Goal: Communication & Community: Answer question/provide support

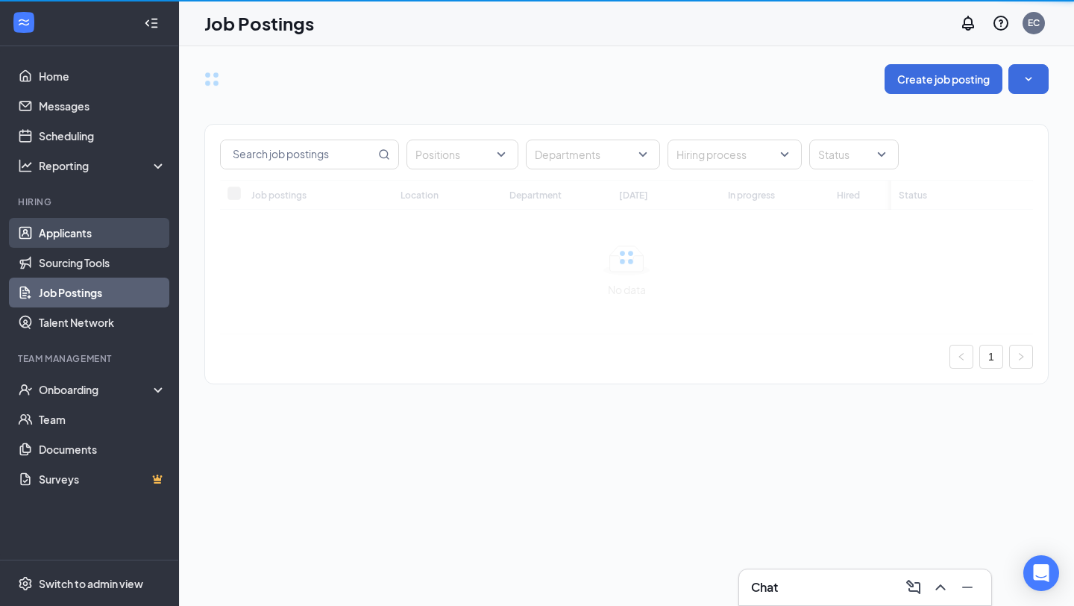
click at [71, 242] on link "Applicants" at bounding box center [103, 233] width 128 height 30
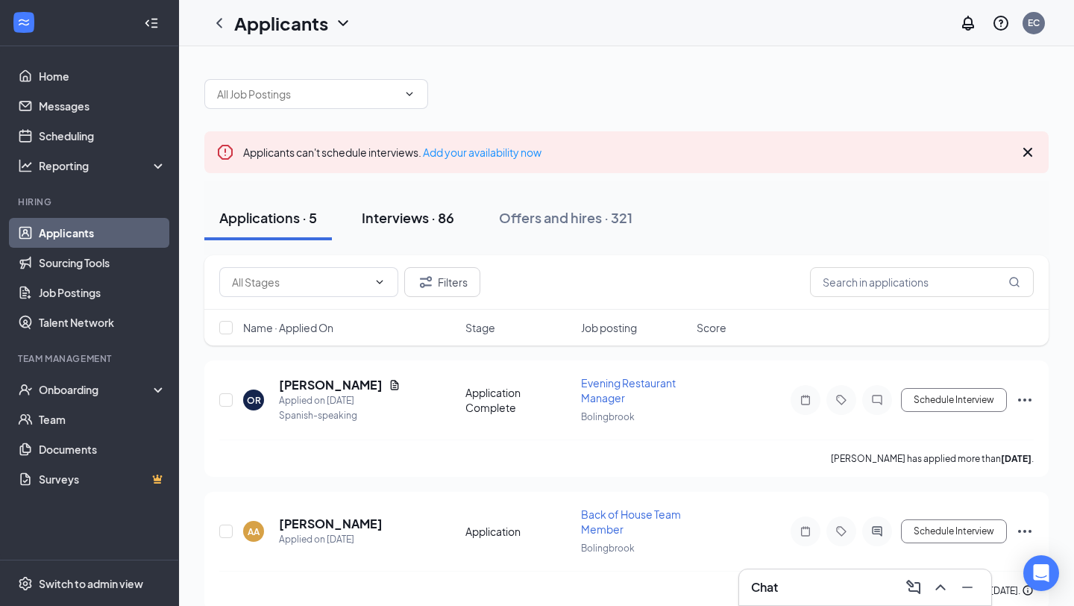
click at [411, 215] on div "Interviews · 86" at bounding box center [408, 217] width 93 height 19
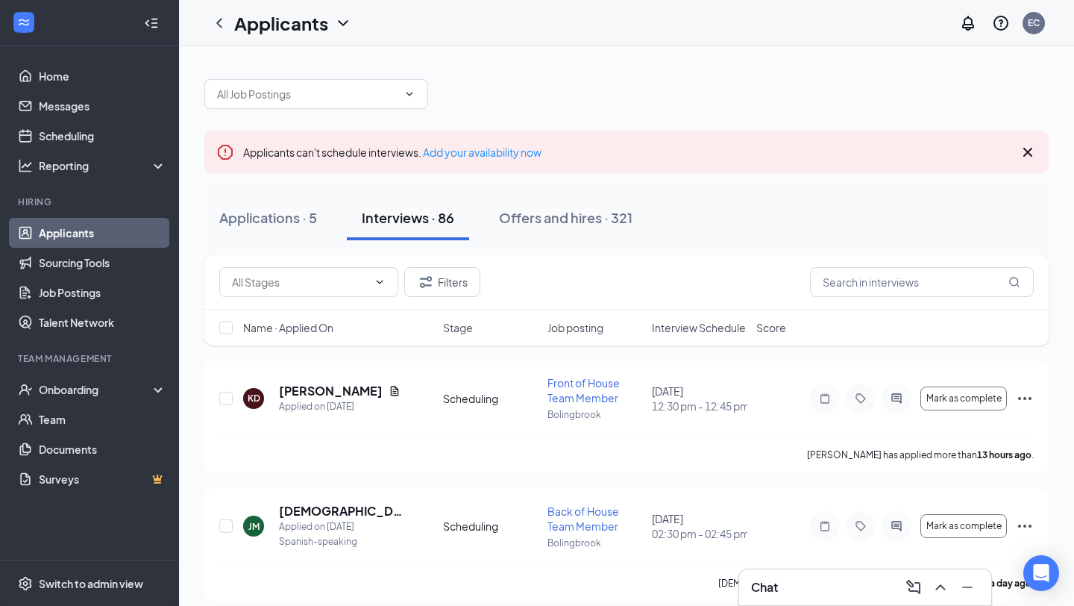
click at [687, 331] on span "Interview Schedule" at bounding box center [699, 327] width 94 height 15
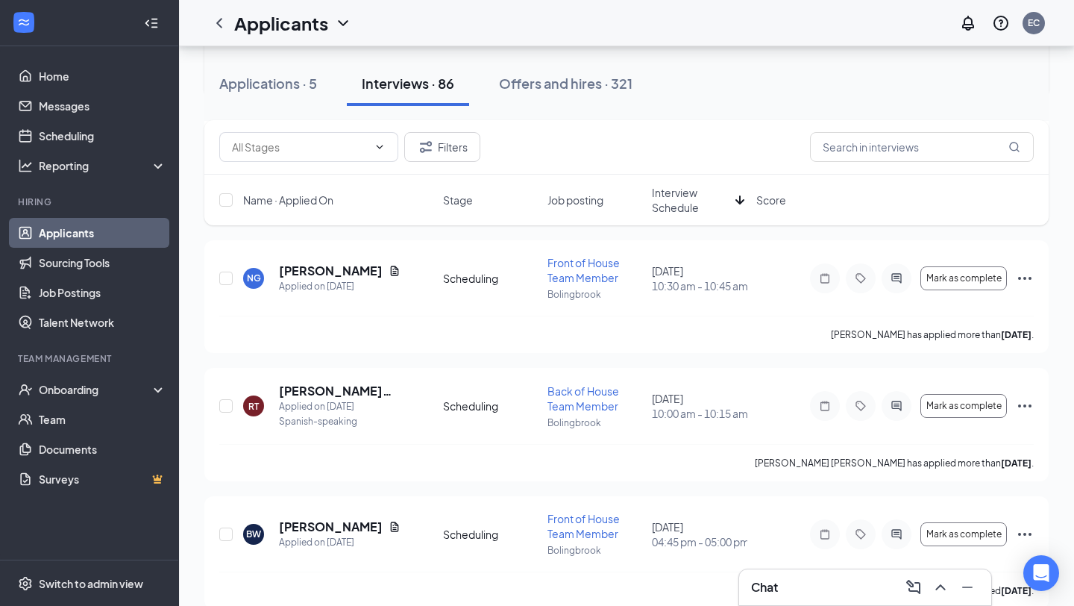
scroll to position [1543, 0]
click at [830, 593] on div "Chat" at bounding box center [865, 587] width 228 height 24
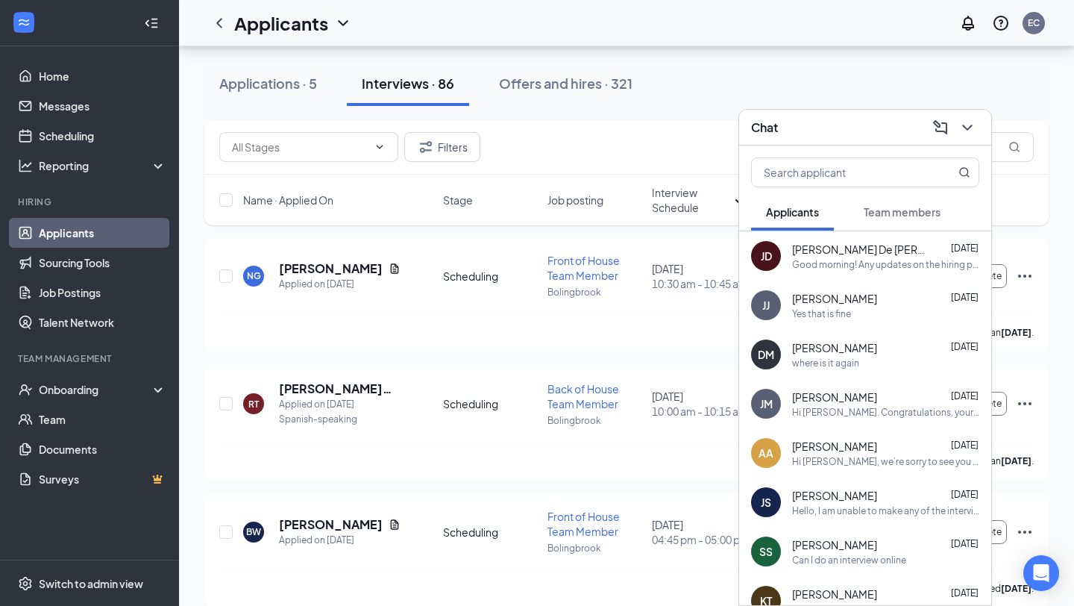
click at [868, 266] on div "Good morning! Any updates on the hiring process?" at bounding box center [885, 264] width 187 height 13
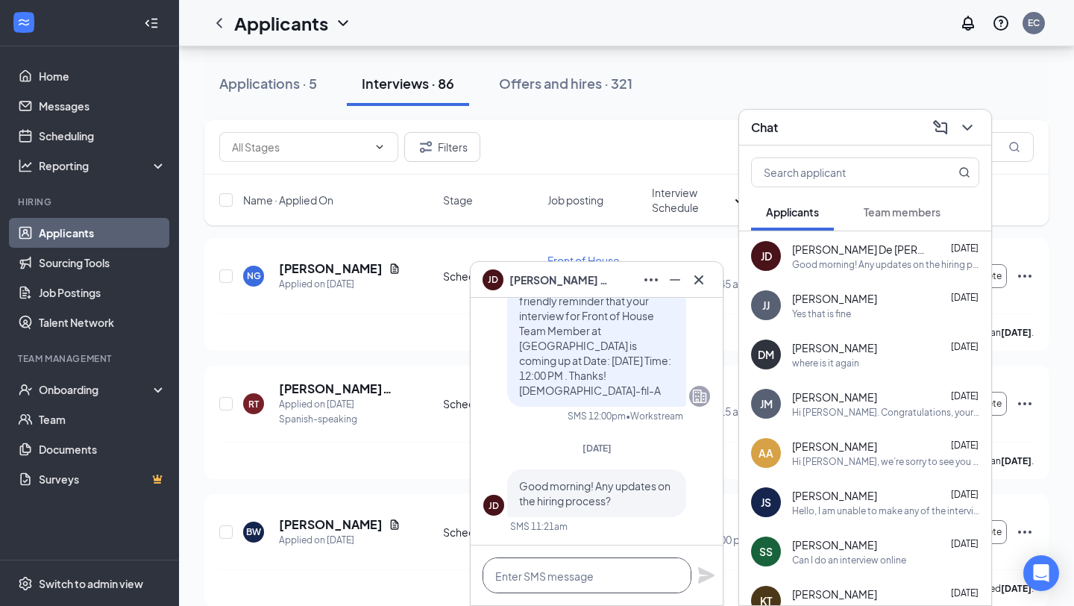
click at [536, 577] on textarea at bounding box center [587, 575] width 209 height 36
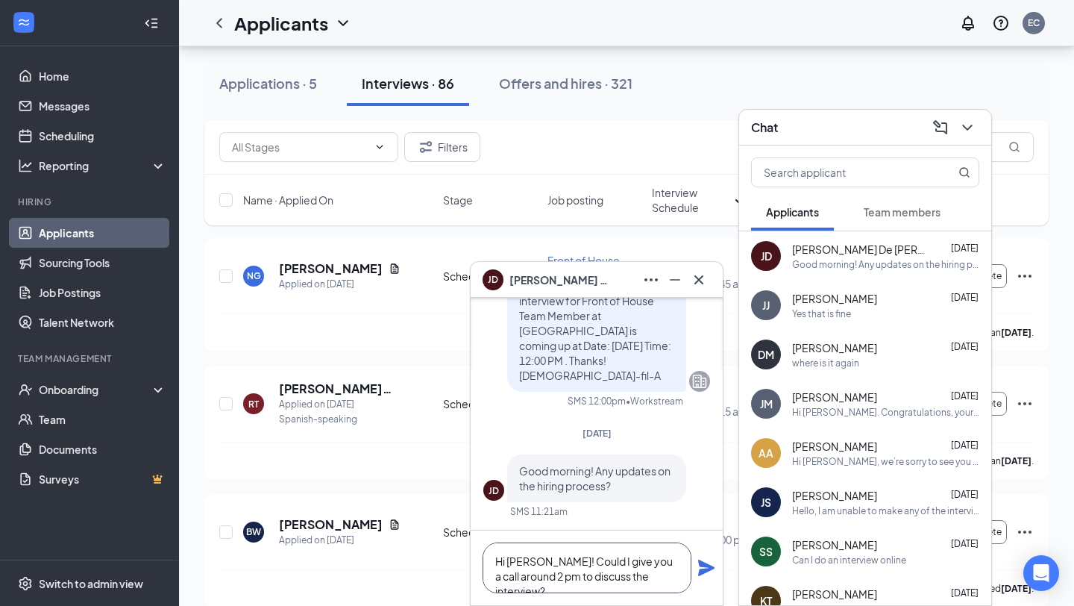
type textarea "Hi Jonathan! Could I give you a call around 2 pm to discuss the interview?"
click at [701, 572] on icon "Plane" at bounding box center [706, 568] width 16 height 16
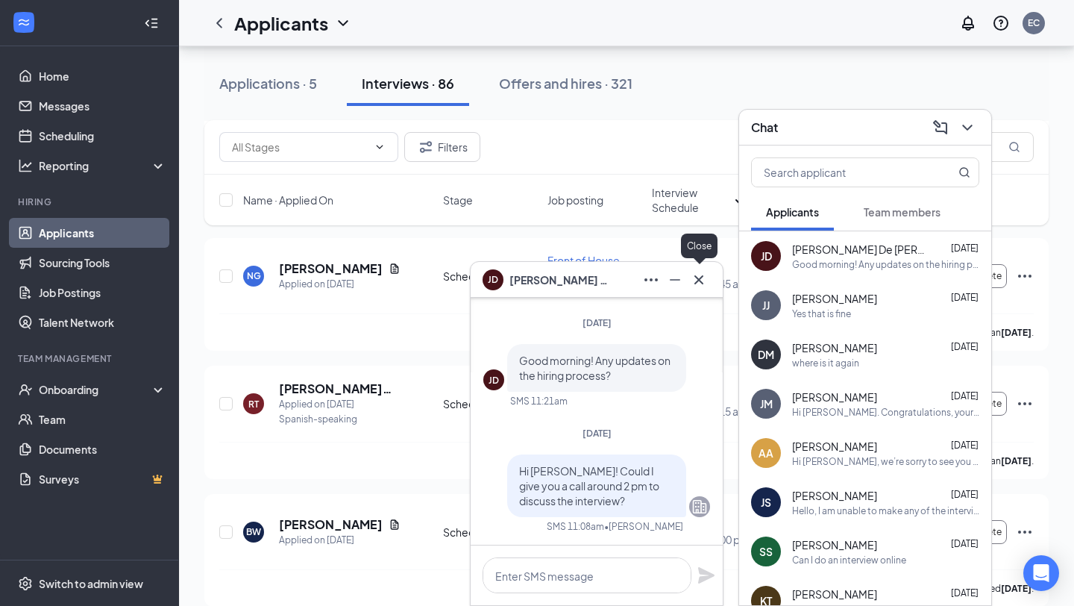
click at [704, 277] on icon "Cross" at bounding box center [699, 280] width 18 height 18
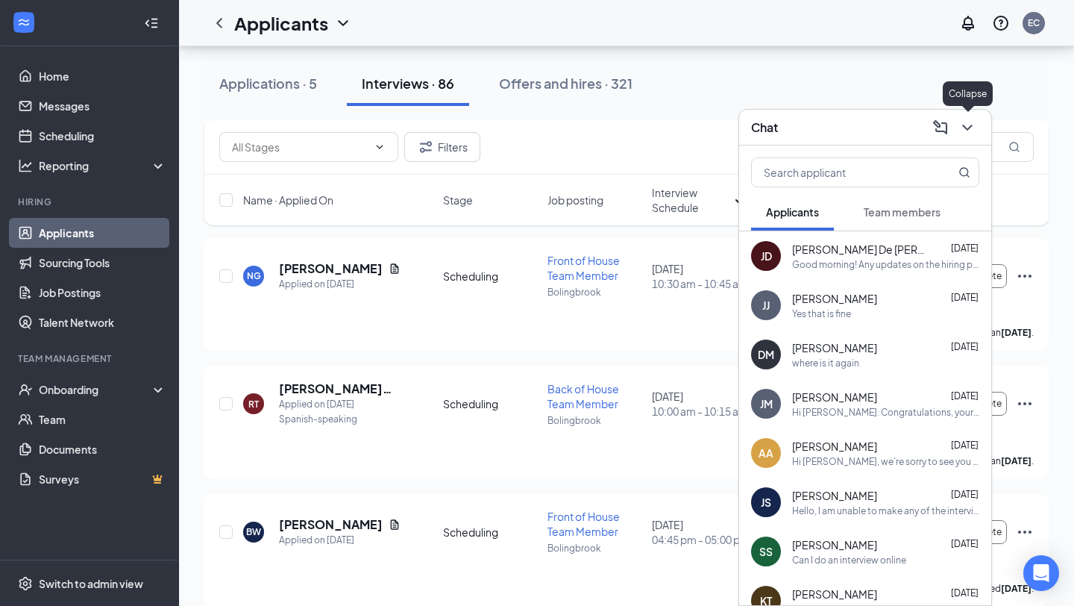
click at [968, 127] on icon "ChevronDown" at bounding box center [968, 128] width 18 height 18
